Goal: Task Accomplishment & Management: Use online tool/utility

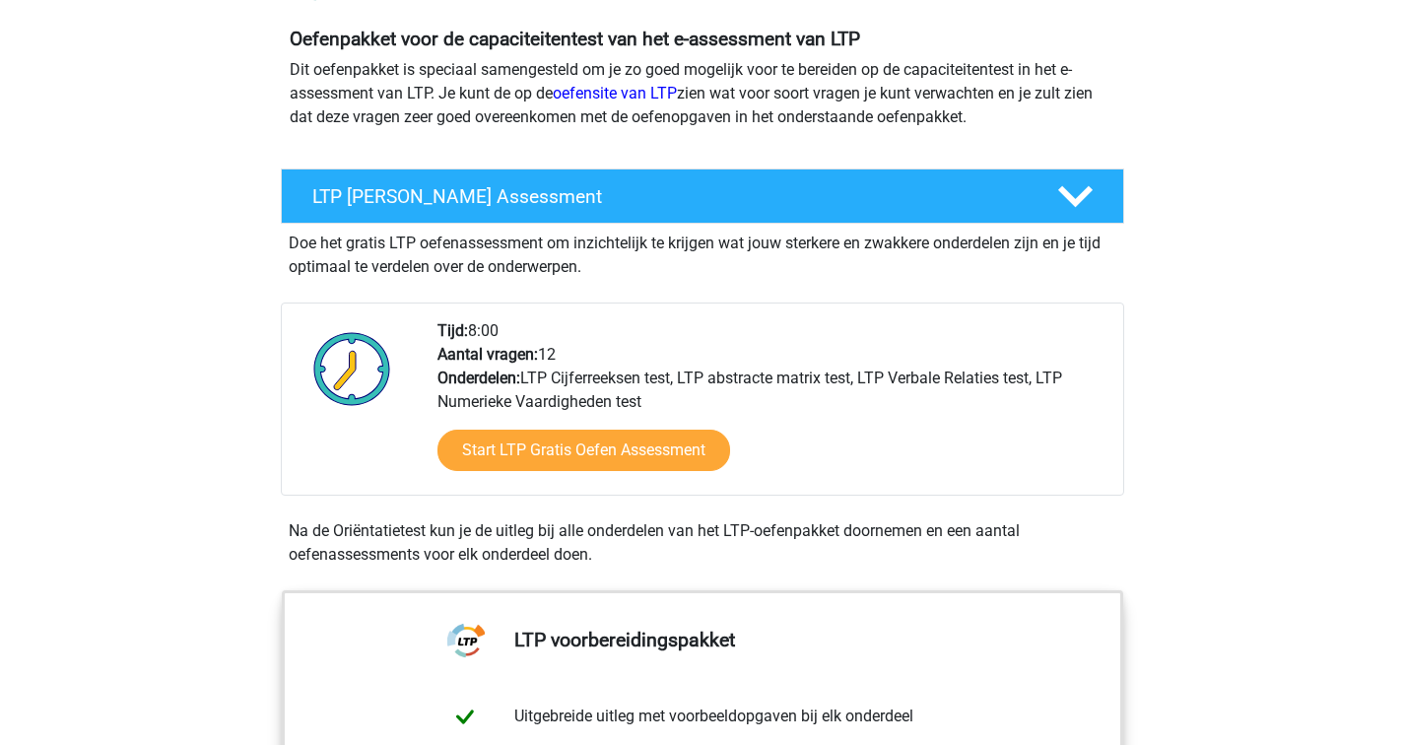
scroll to position [233, 0]
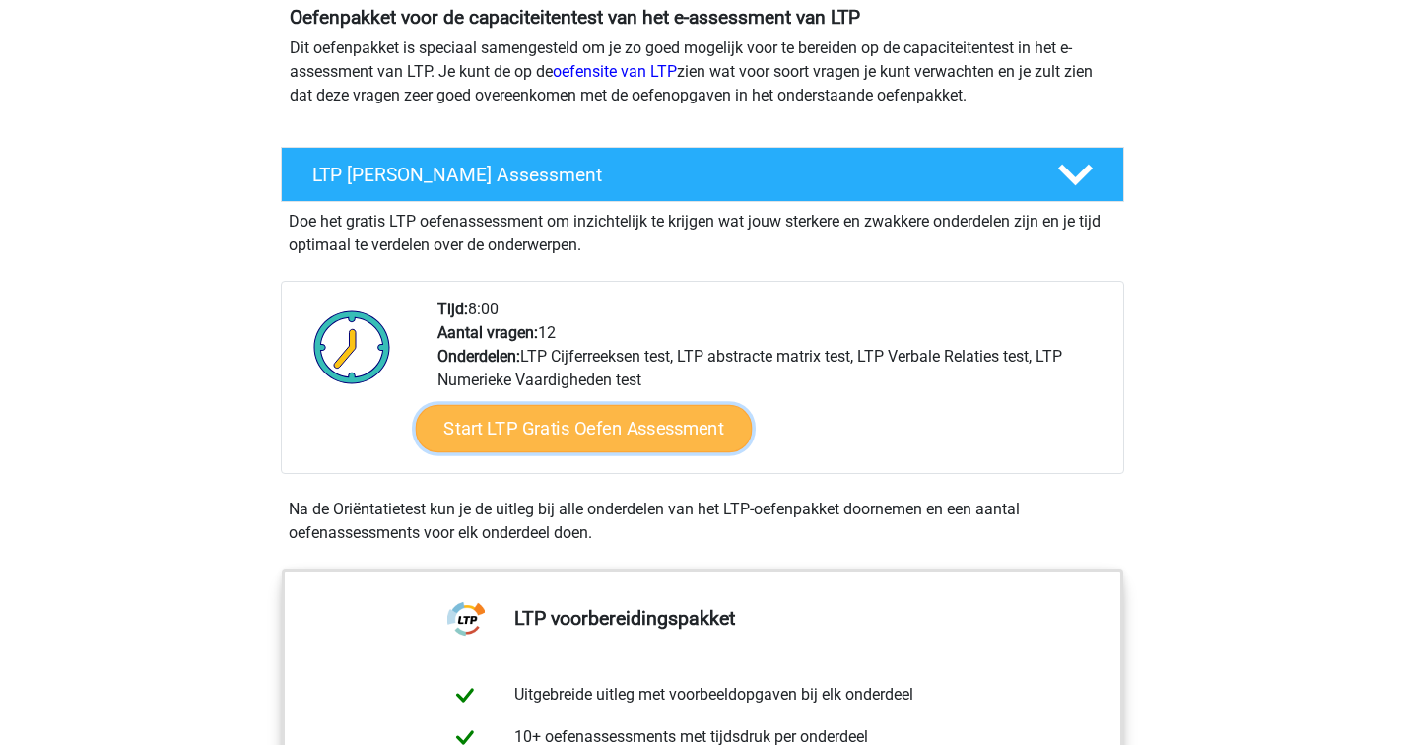
click at [690, 425] on link "Start LTP Gratis Oefen Assessment" at bounding box center [583, 428] width 337 height 47
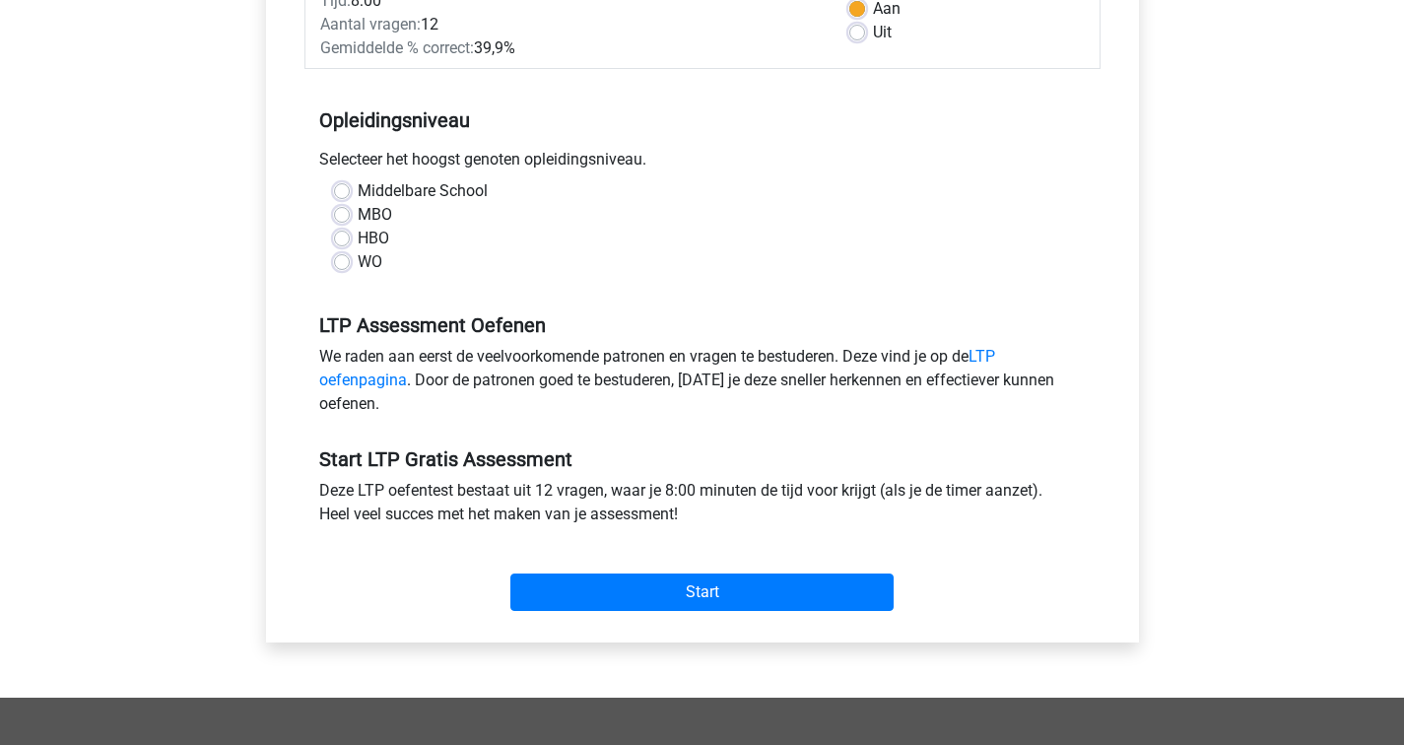
scroll to position [345, 0]
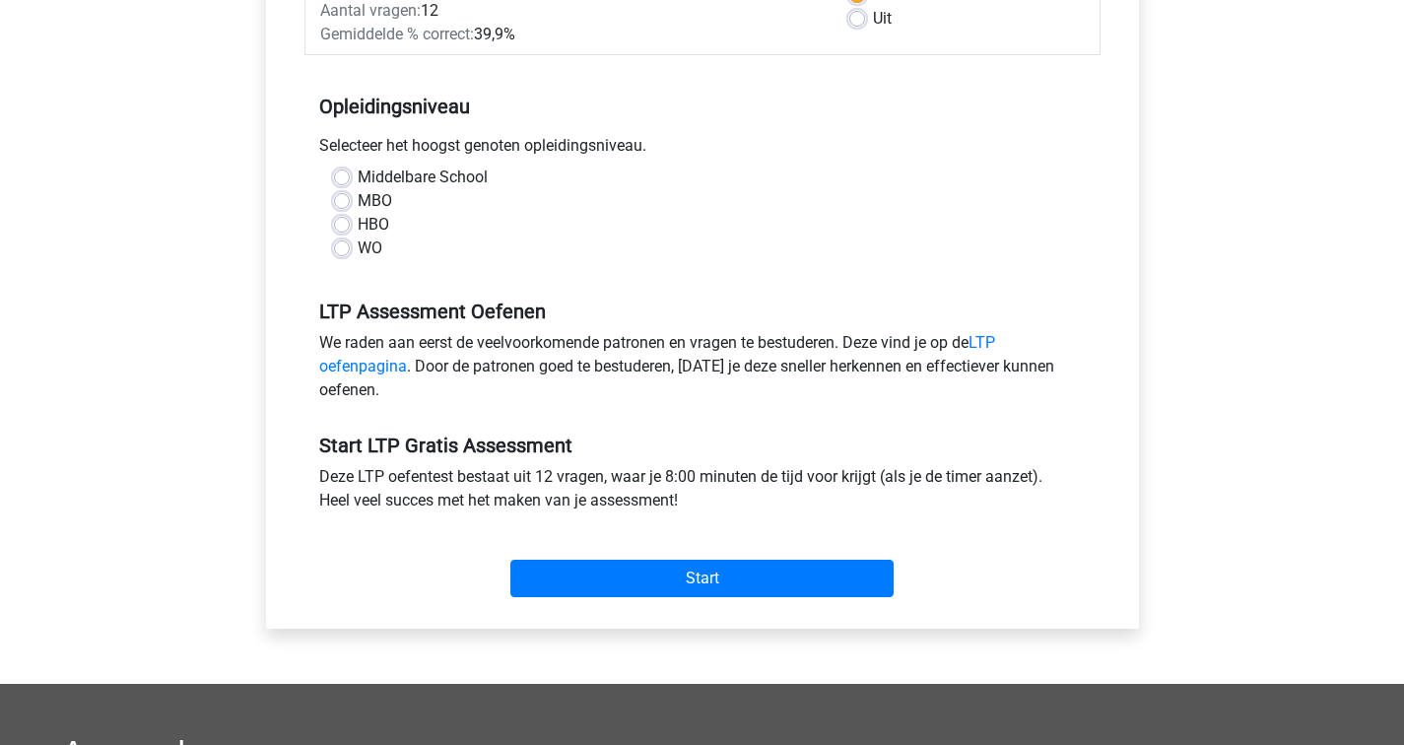
click at [358, 249] on label "WO" at bounding box center [370, 248] width 25 height 24
click at [340, 249] on input "WO" at bounding box center [342, 246] width 16 height 20
radio input "true"
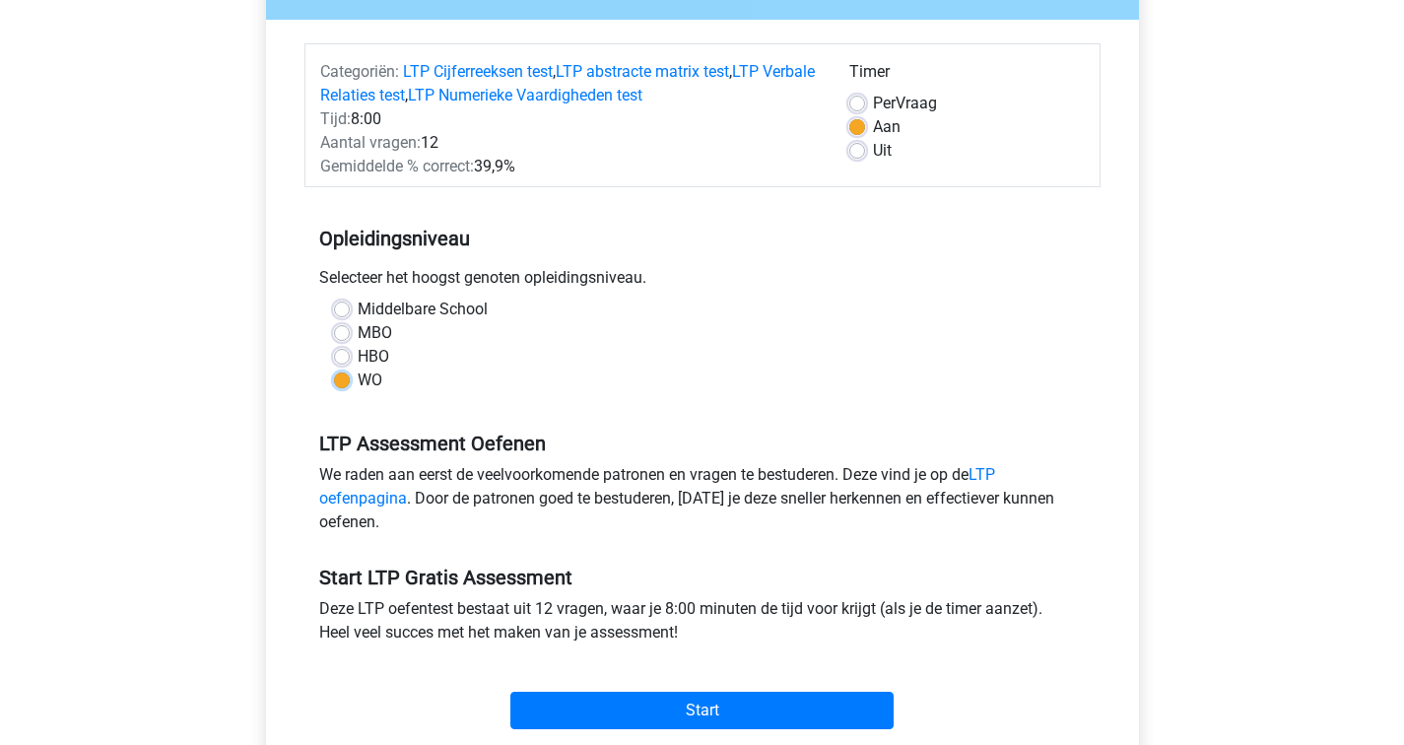
scroll to position [347, 0]
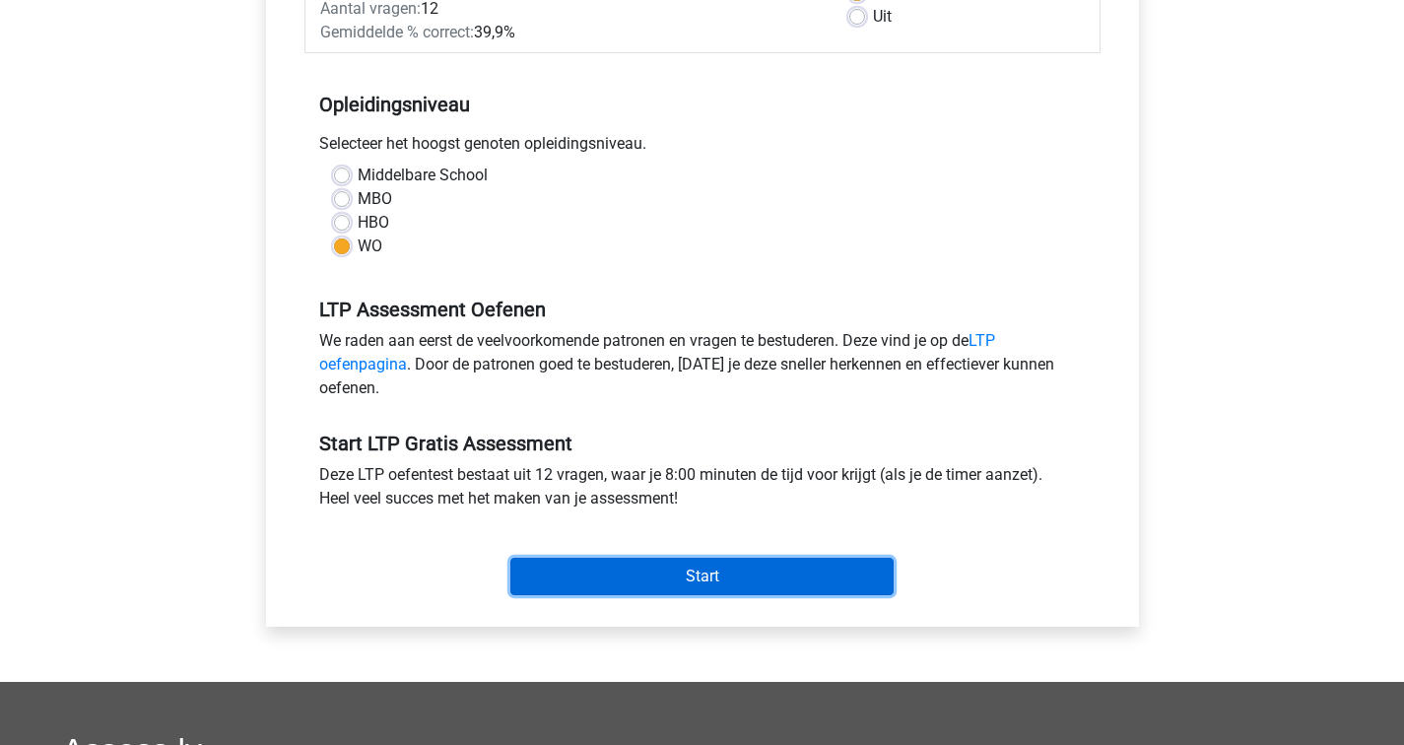
click at [755, 587] on input "Start" at bounding box center [701, 576] width 383 height 37
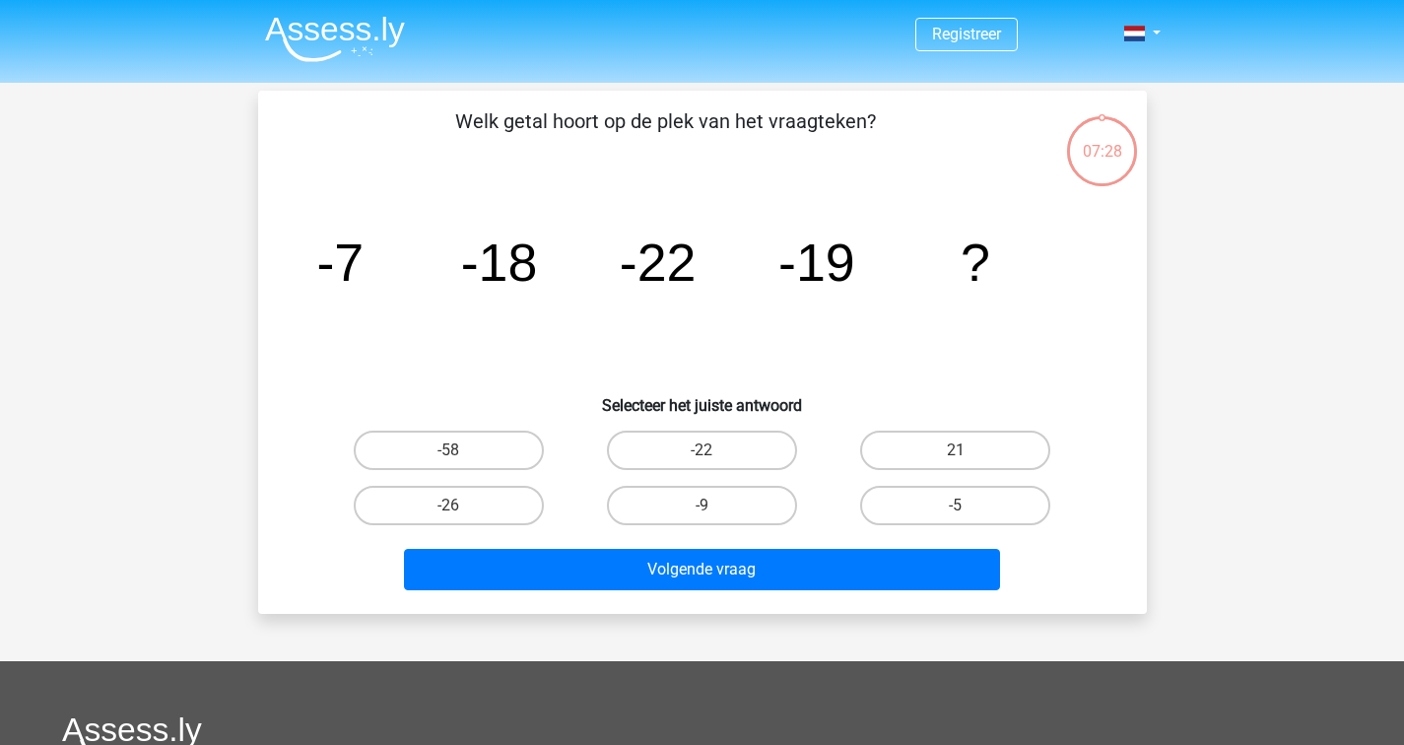
click at [707, 509] on input "-9" at bounding box center [707, 511] width 13 height 13
radio input "true"
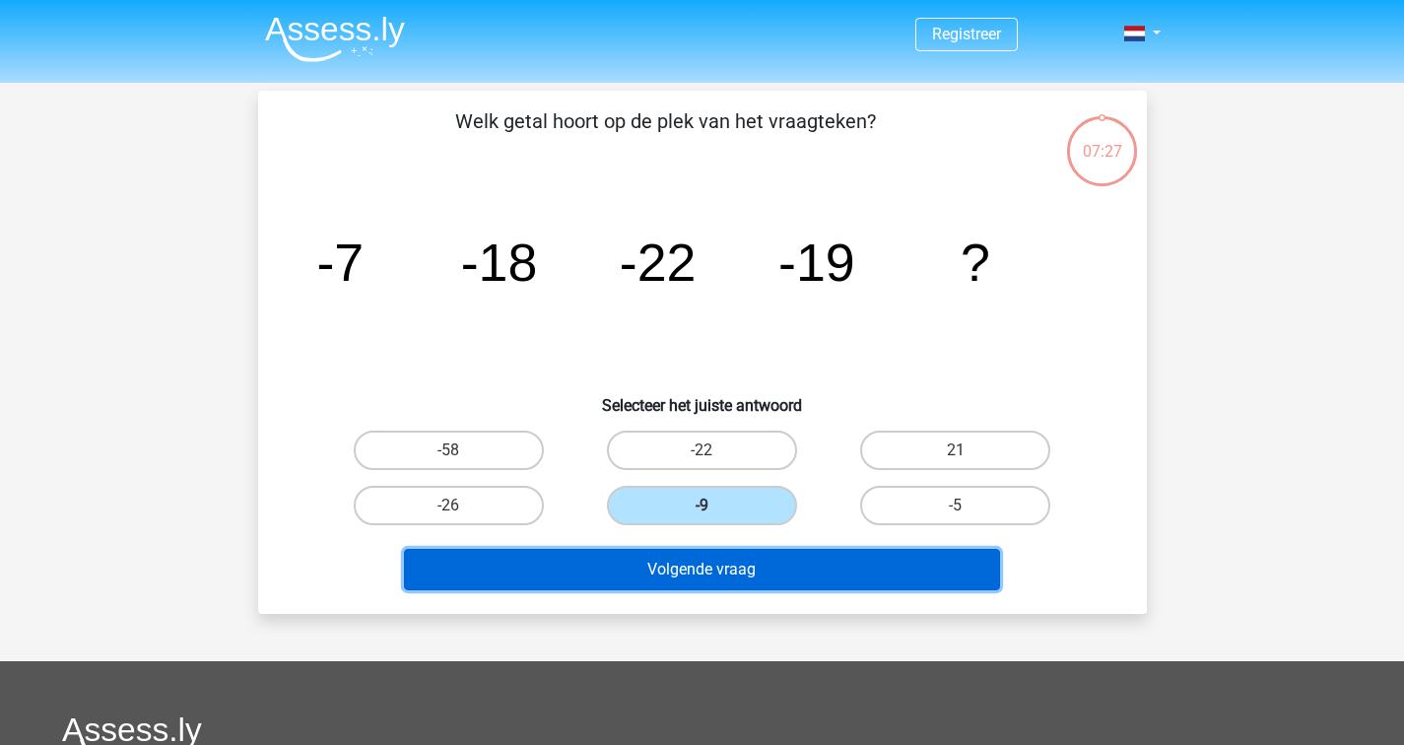
click at [730, 568] on button "Volgende vraag" at bounding box center [702, 569] width 596 height 41
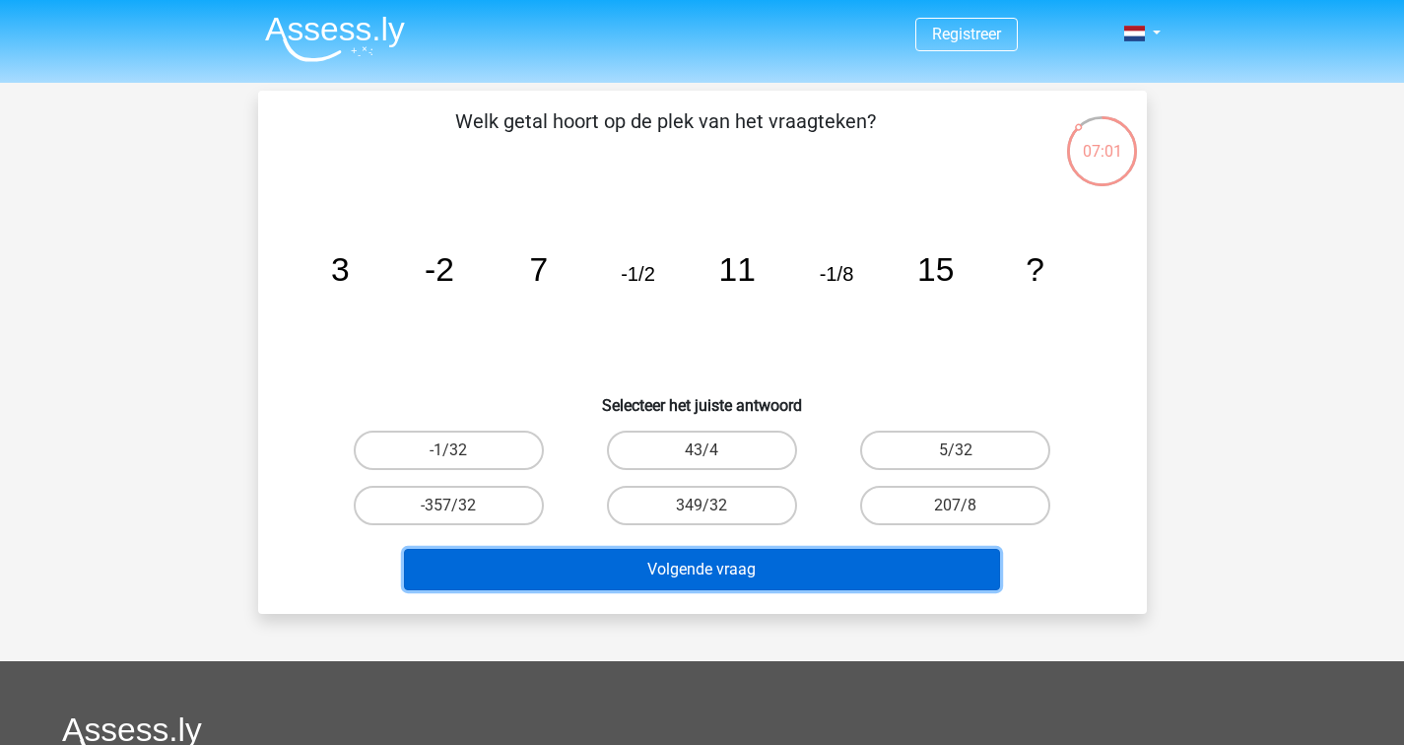
click at [730, 568] on button "Volgende vraag" at bounding box center [702, 569] width 596 height 41
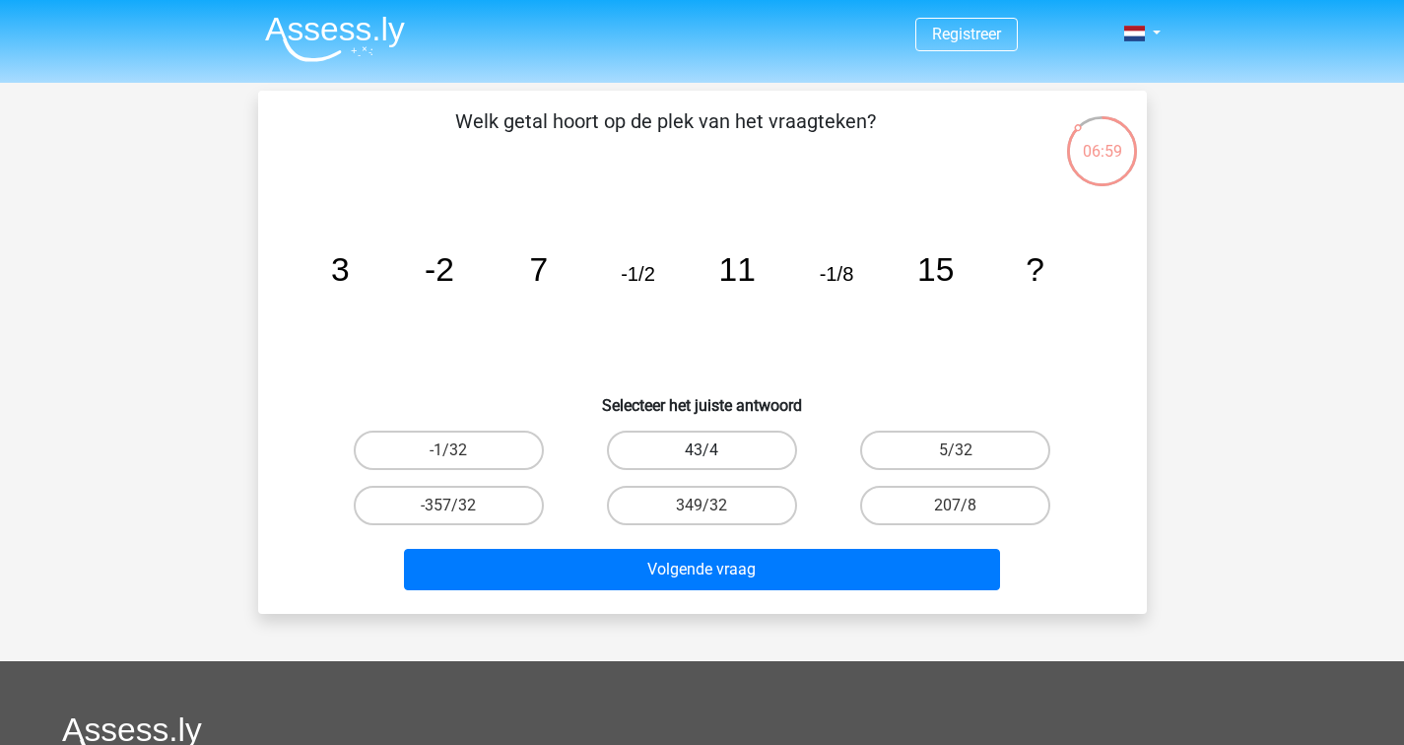
click at [688, 457] on label "43/4" at bounding box center [702, 449] width 190 height 39
click at [701, 457] on input "43/4" at bounding box center [707, 456] width 13 height 13
radio input "true"
click at [468, 453] on label "-1/32" at bounding box center [449, 449] width 190 height 39
click at [461, 453] on input "-1/32" at bounding box center [454, 456] width 13 height 13
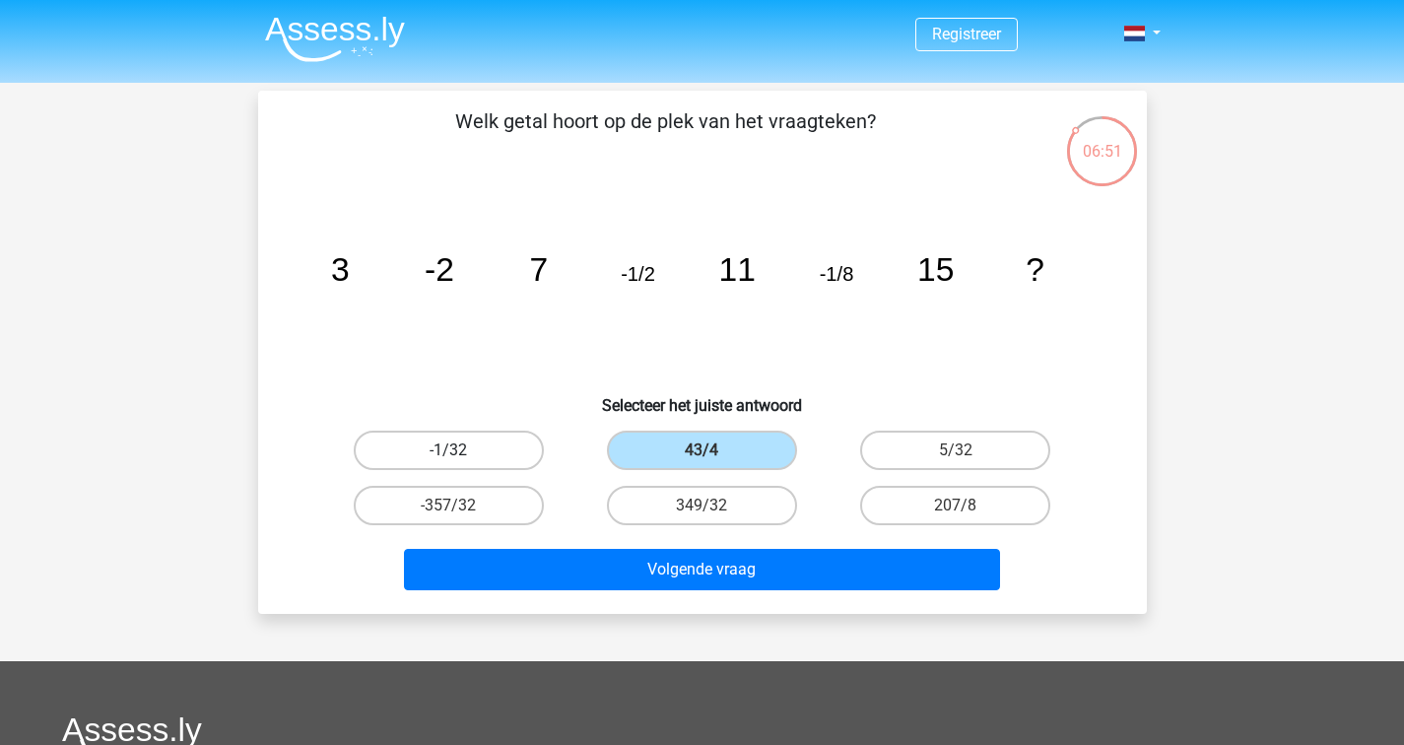
radio input "true"
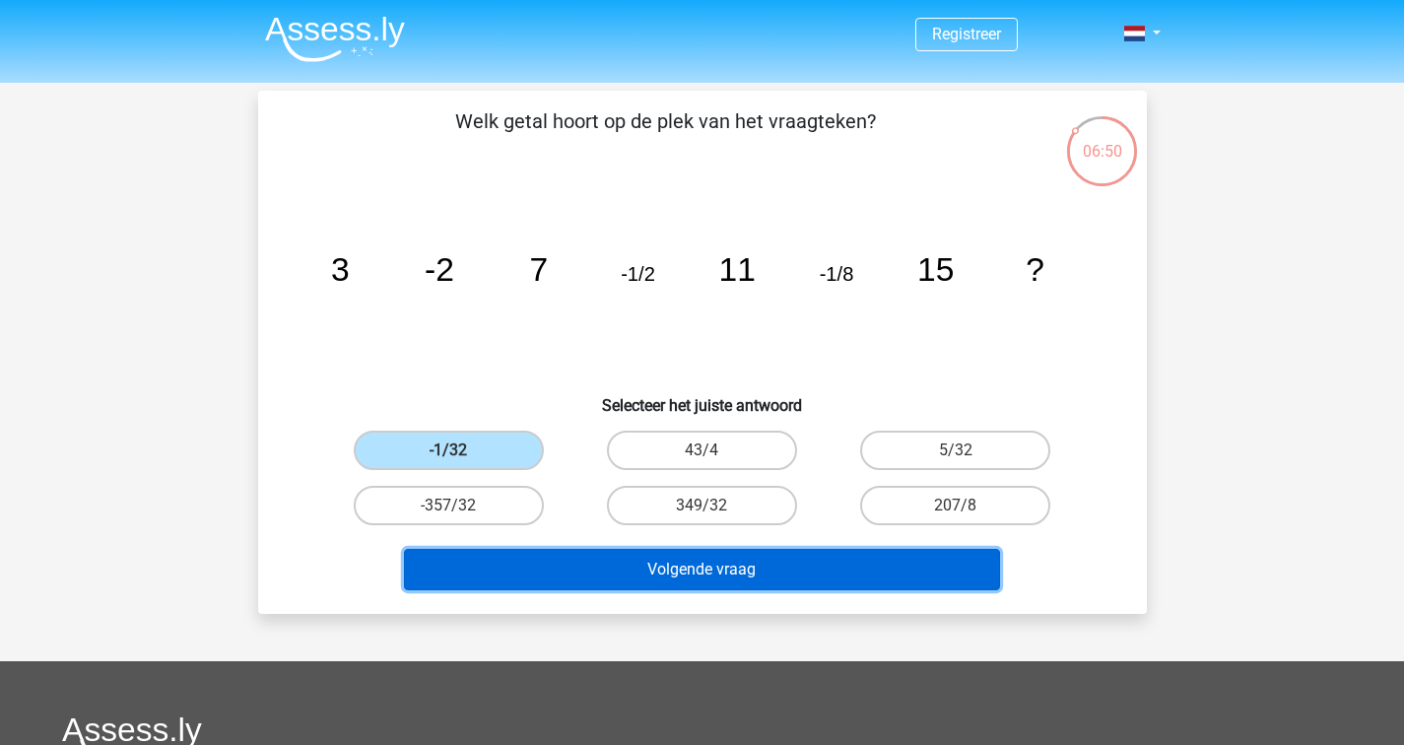
click at [684, 565] on button "Volgende vraag" at bounding box center [702, 569] width 596 height 41
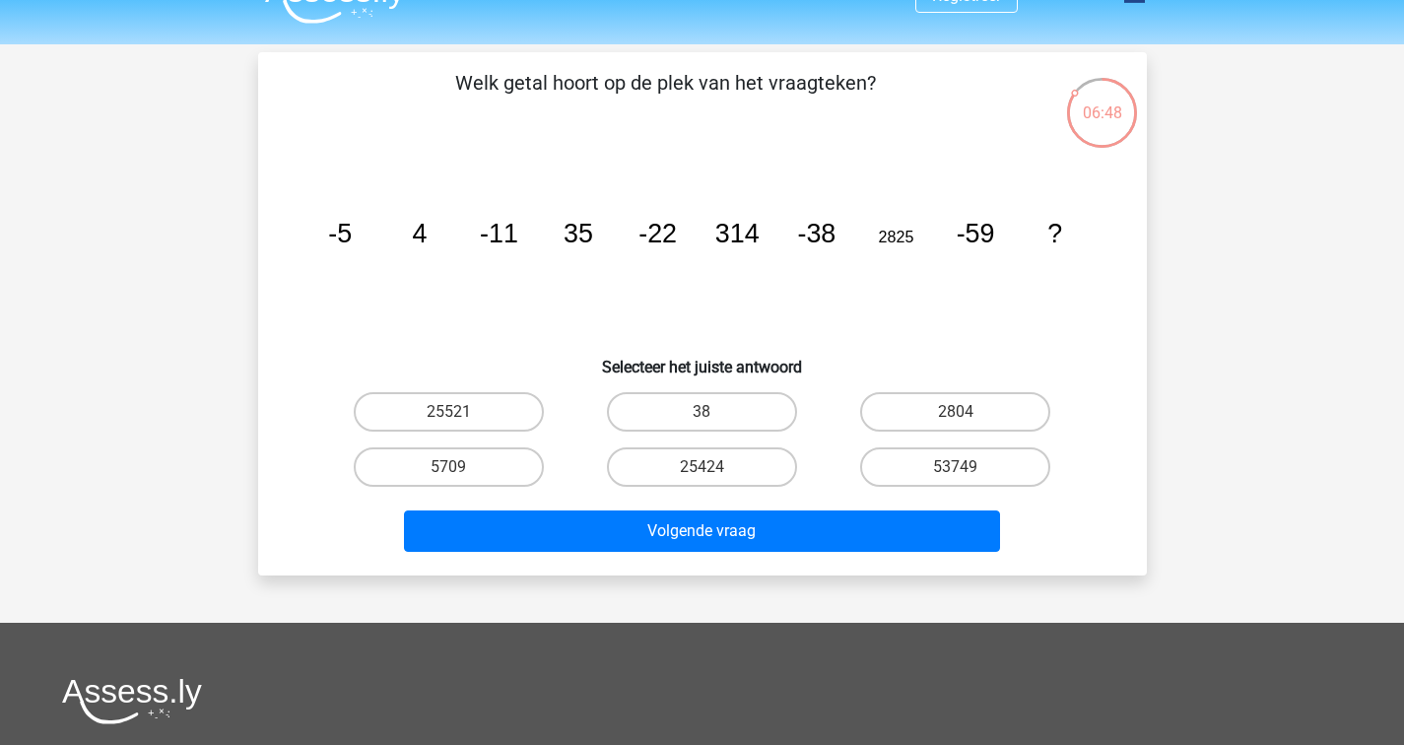
scroll to position [30, 0]
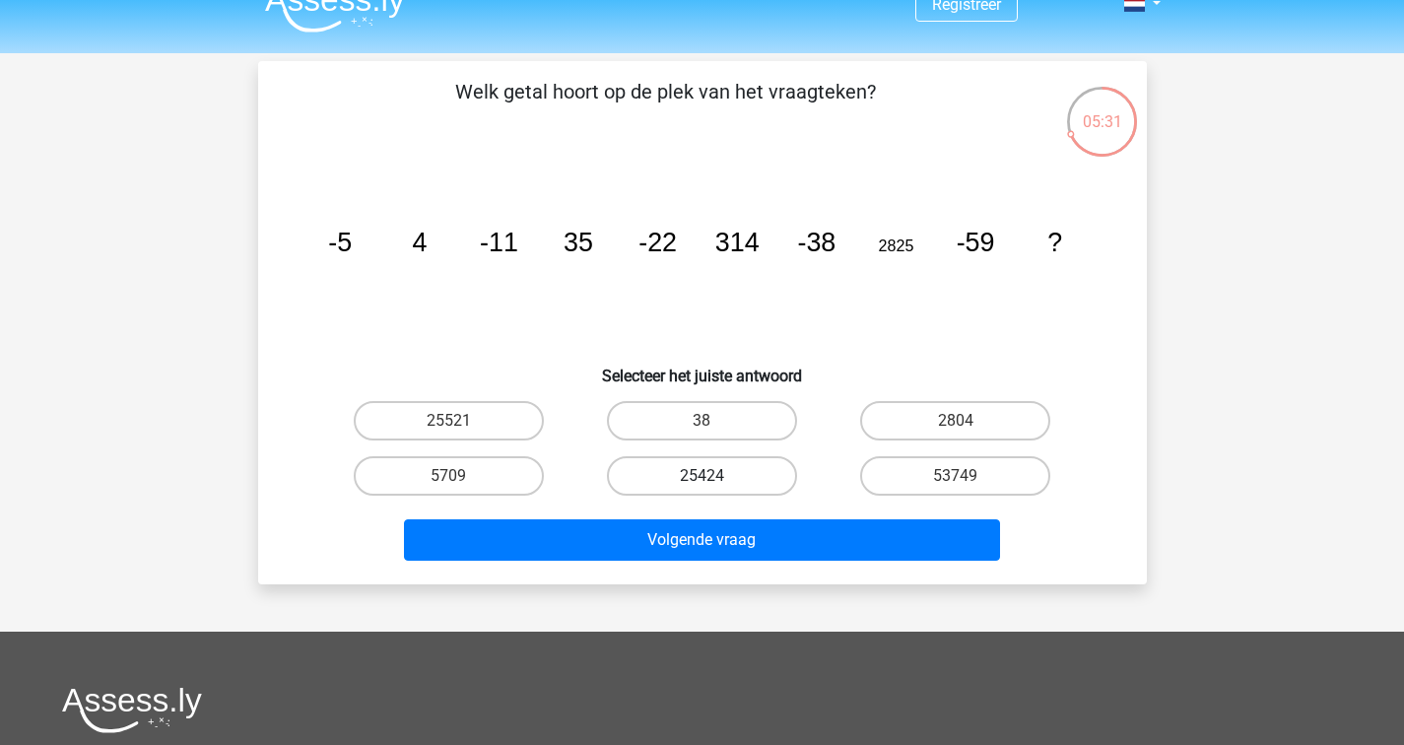
click at [702, 473] on label "25424" at bounding box center [702, 475] width 190 height 39
click at [702, 476] on input "25424" at bounding box center [707, 482] width 13 height 13
radio input "true"
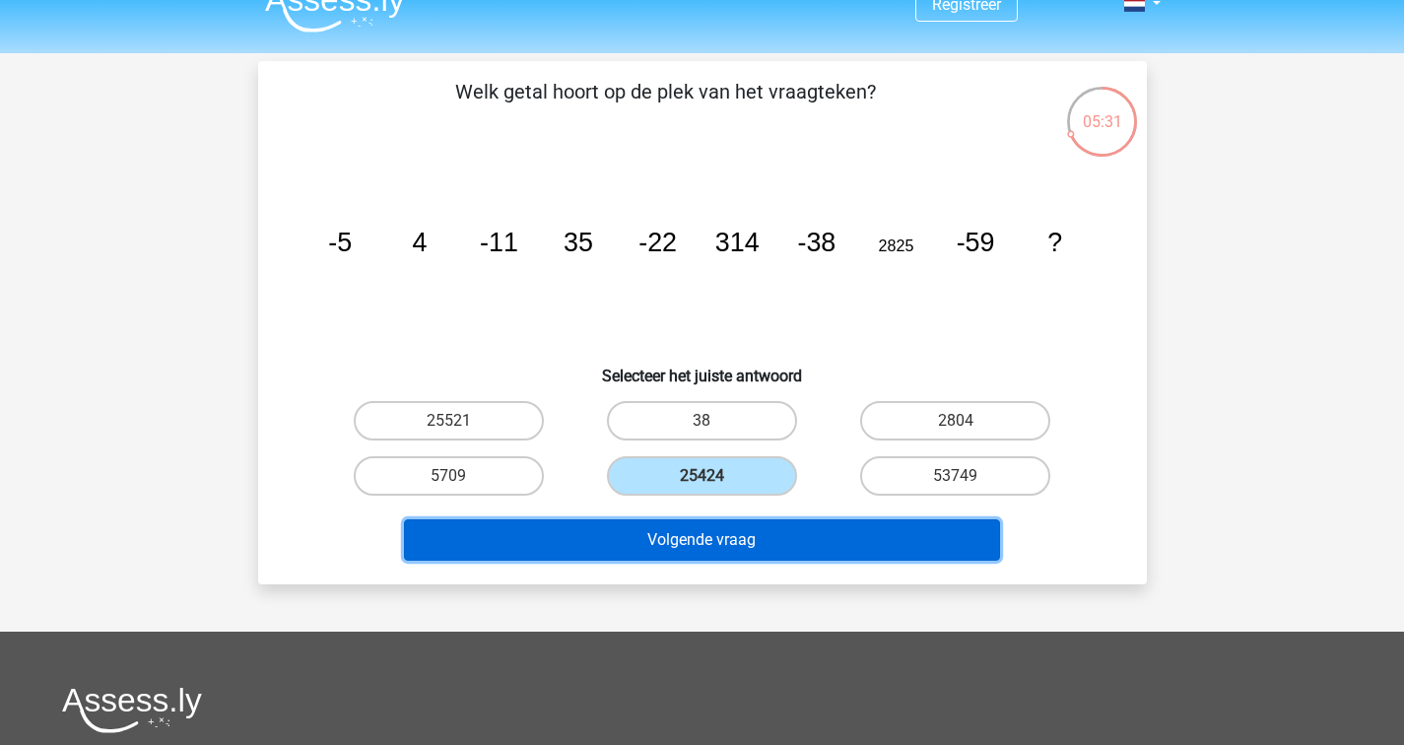
click at [725, 554] on button "Volgende vraag" at bounding box center [702, 539] width 596 height 41
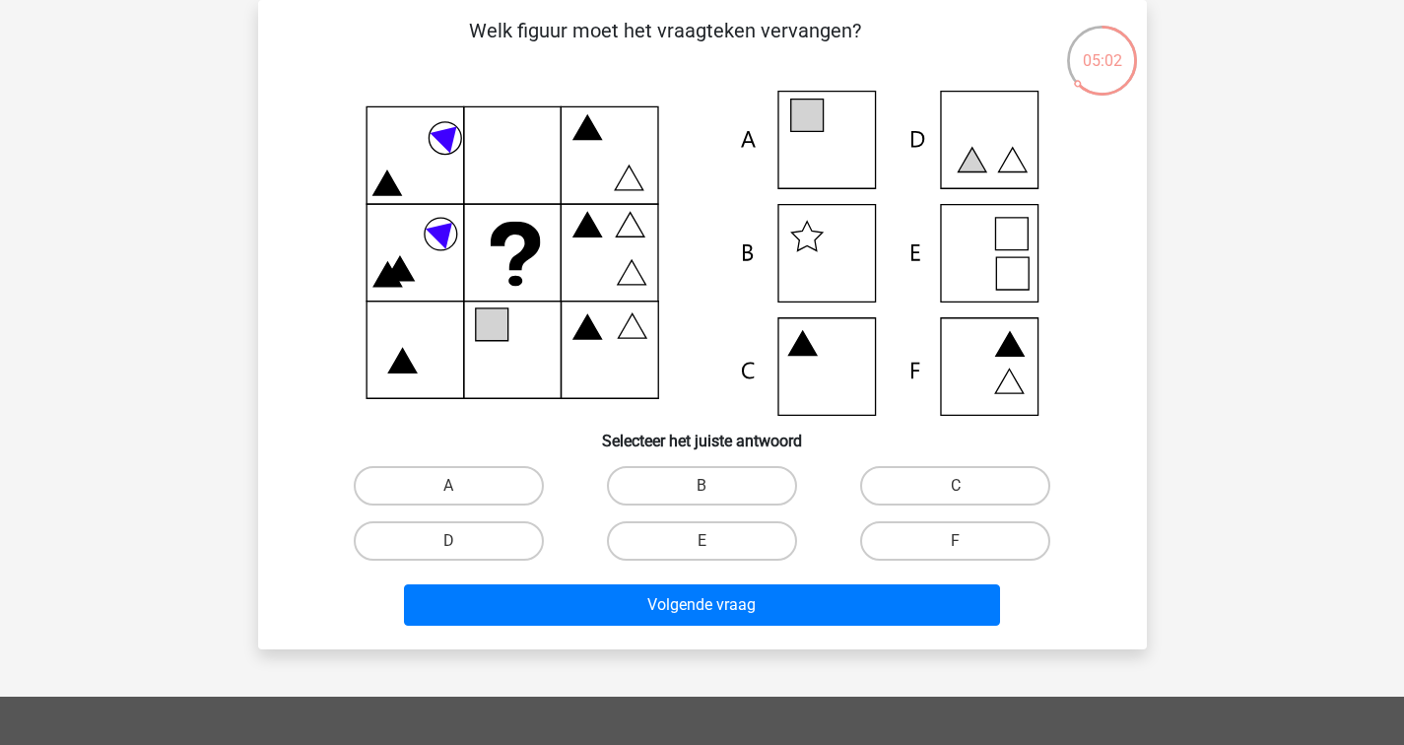
scroll to position [82, 0]
